Goal: Task Accomplishment & Management: Use online tool/utility

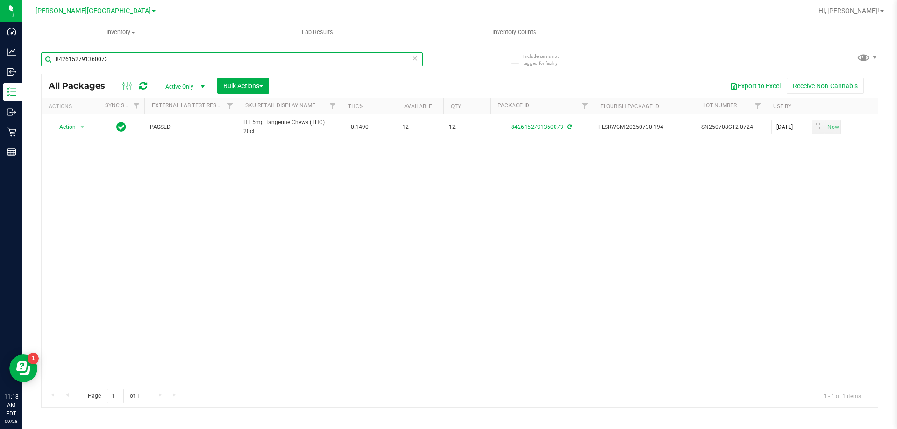
click at [137, 53] on input "8426152791360073" at bounding box center [232, 59] width 382 height 14
type input "8"
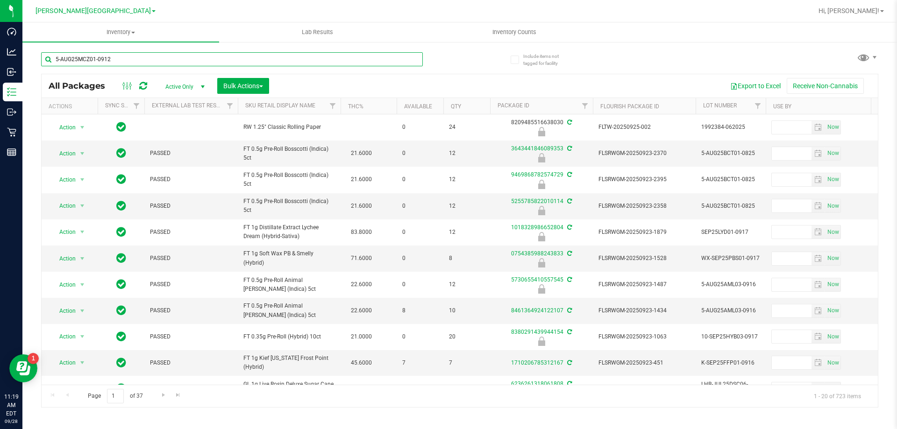
type input "5-AUG25MCZ01-0912"
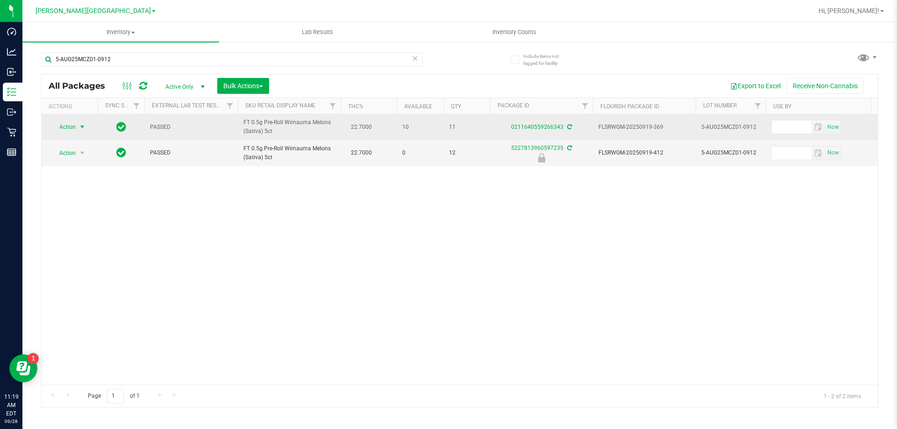
click at [78, 127] on span "select" at bounding box center [81, 126] width 7 height 7
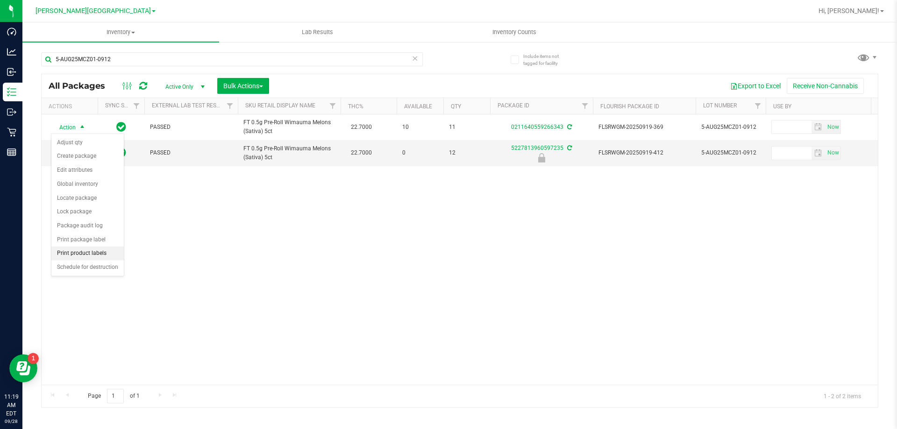
click at [76, 251] on li "Print product labels" at bounding box center [87, 254] width 72 height 14
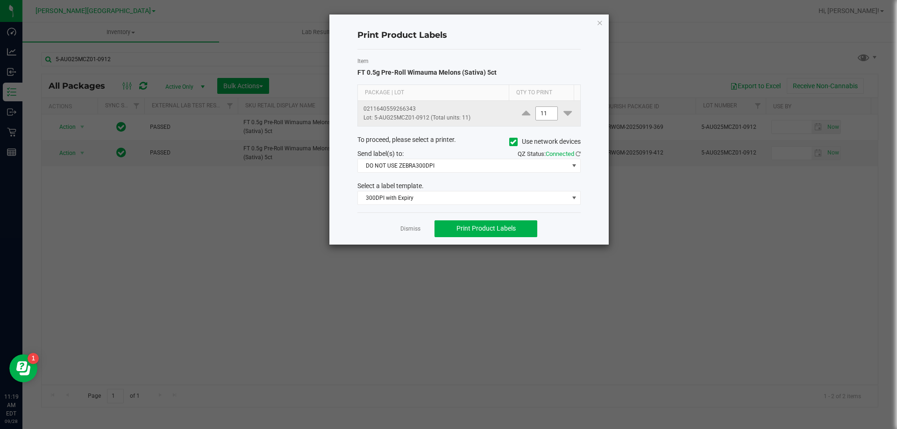
click at [540, 110] on input "11" at bounding box center [546, 113] width 21 height 13
type input "1"
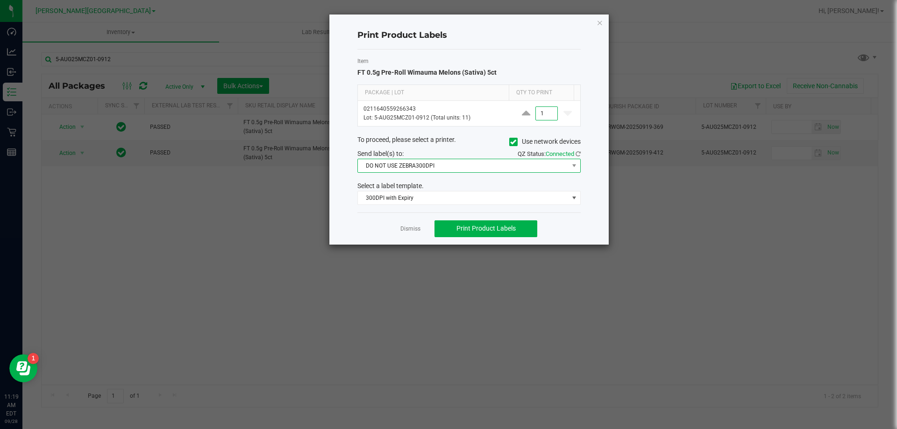
click at [442, 169] on span "DO NOT USE ZEBRA300DPI" at bounding box center [463, 165] width 211 height 13
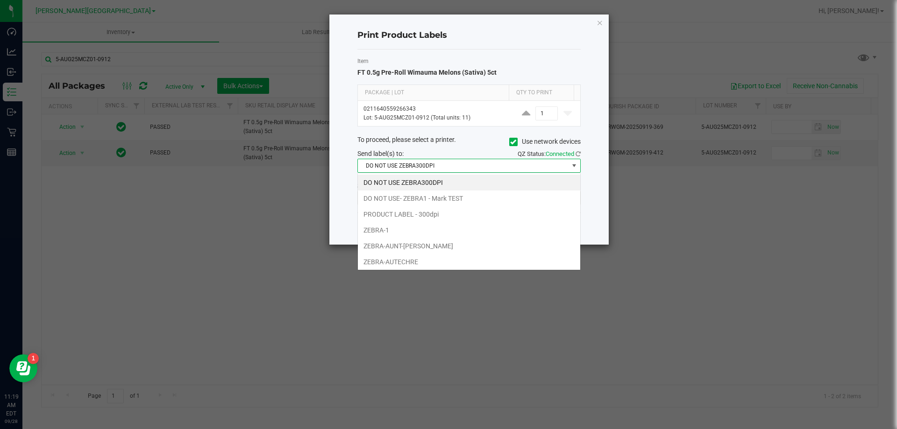
scroll to position [14, 223]
click at [432, 215] on li "PRODUCT LABEL - 300dpi" at bounding box center [469, 214] width 222 height 16
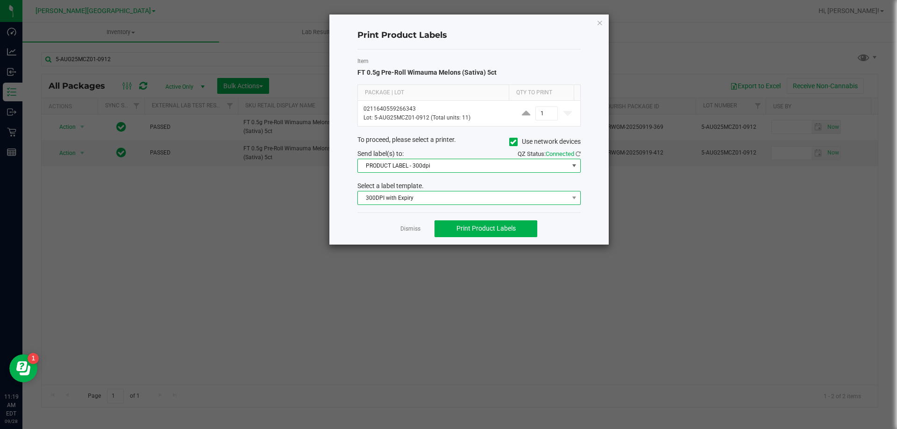
click at [427, 200] on span "300DPI with Expiry" at bounding box center [463, 197] width 211 height 13
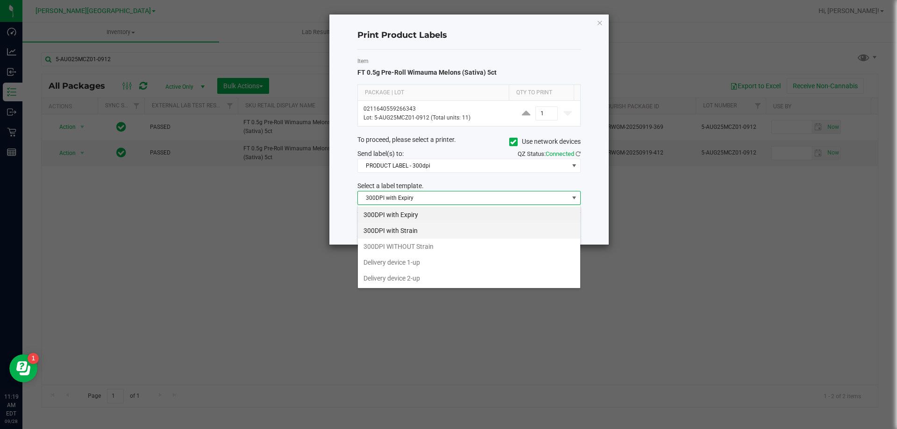
click at [403, 233] on li "300DPI with Strain" at bounding box center [469, 231] width 222 height 16
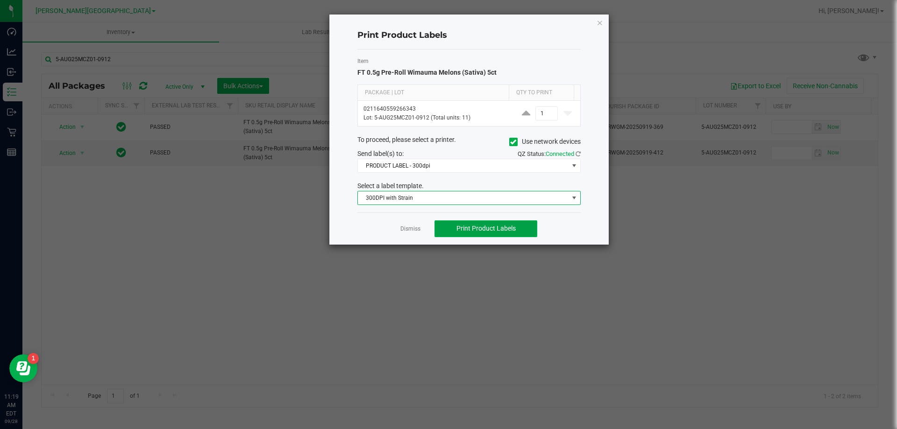
click at [470, 229] on span "Print Product Labels" at bounding box center [485, 228] width 59 height 7
